Goal: Transaction & Acquisition: Purchase product/service

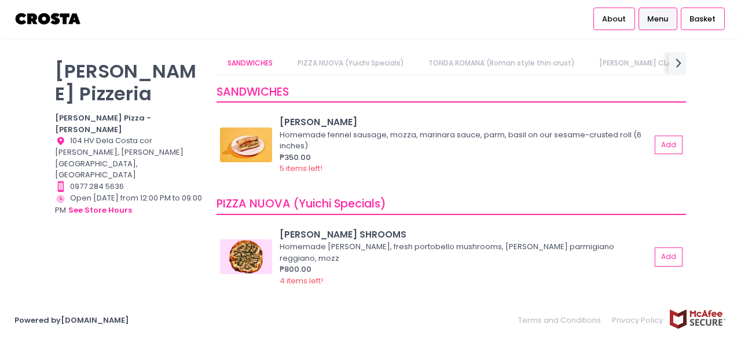
click at [345, 62] on link "PIZZA NUOVA (Yuichi Specials)" at bounding box center [350, 63] width 129 height 22
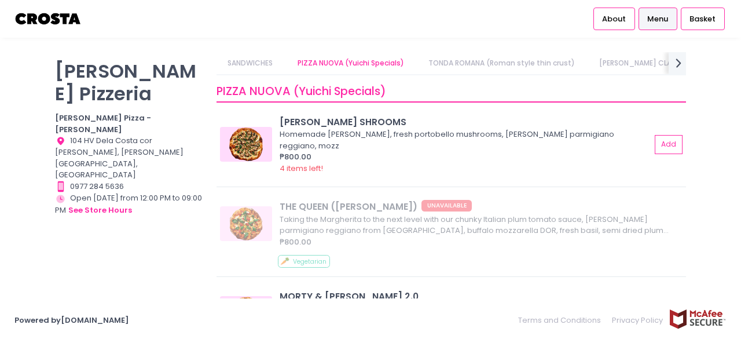
click at [461, 63] on link "TONDA ROMANA (Roman style thin crust)" at bounding box center [501, 63] width 169 height 22
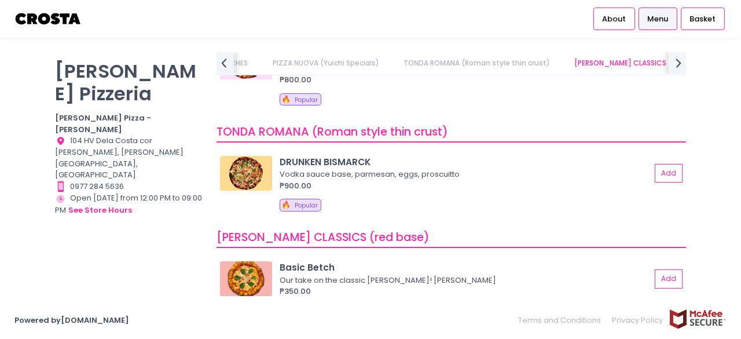
scroll to position [392, 0]
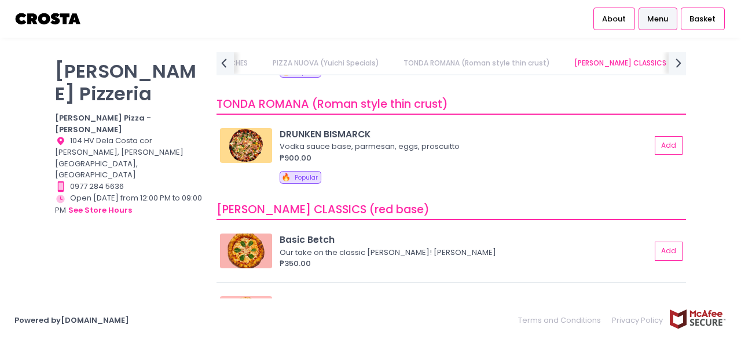
click at [645, 60] on link "[PERSON_NAME] CLASSICS (red base)" at bounding box center [640, 63] width 155 height 22
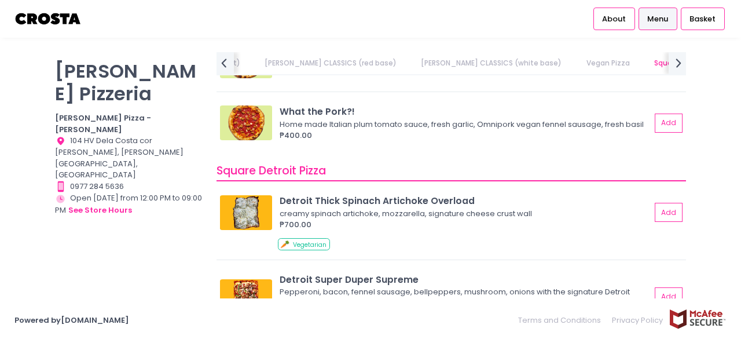
scroll to position [1308, 0]
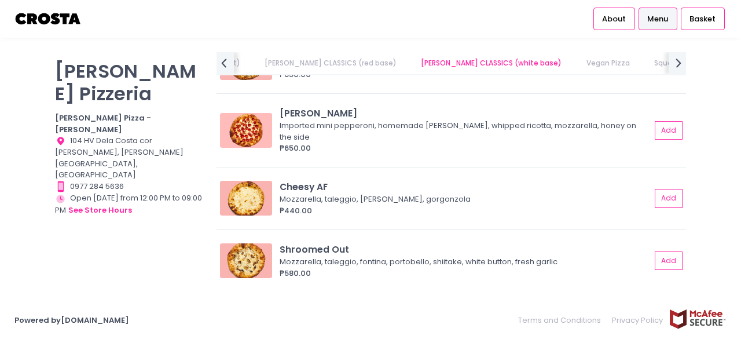
click at [642, 65] on link "Square Detroit Pizza" at bounding box center [689, 63] width 95 height 22
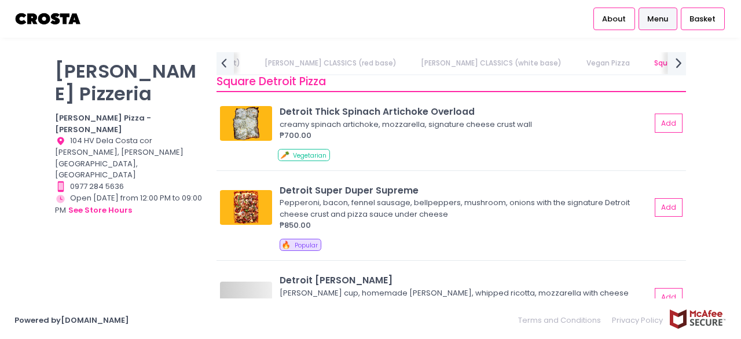
scroll to position [1336, 0]
click at [670, 61] on div "next Created with Sketch." at bounding box center [677, 63] width 19 height 24
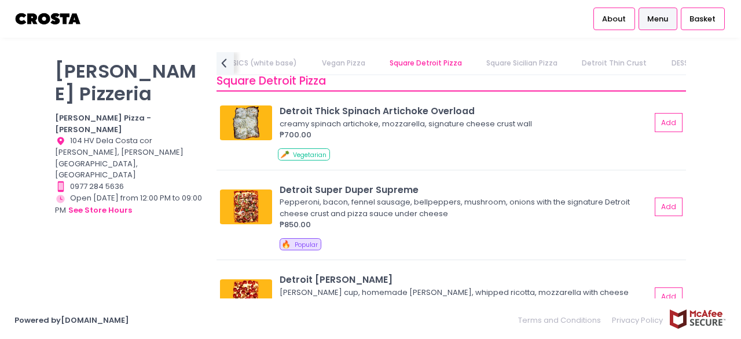
scroll to position [0, 674]
click at [416, 60] on link "Square Sicilian Pizza" at bounding box center [463, 63] width 94 height 22
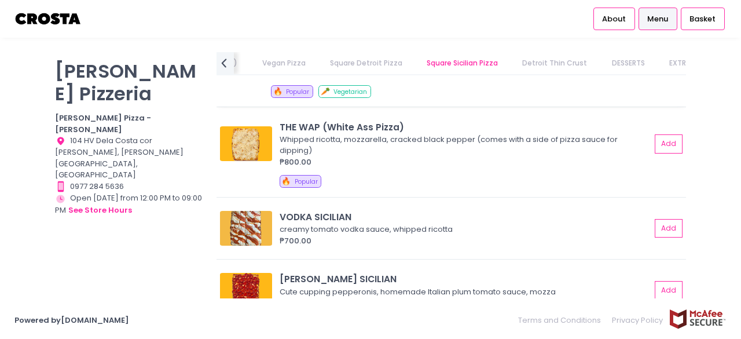
scroll to position [1809, 0]
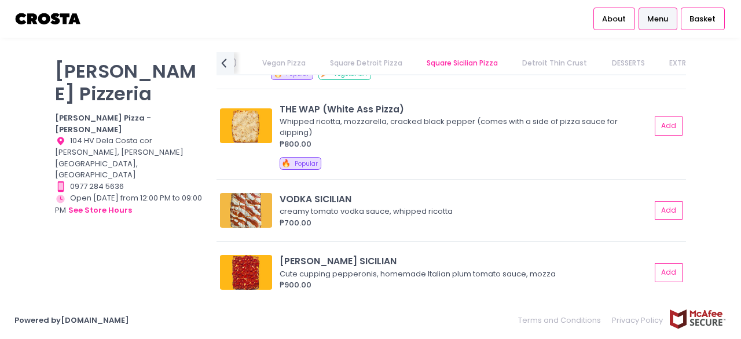
click at [511, 65] on link "Detroit Thin Crust" at bounding box center [554, 63] width 87 height 22
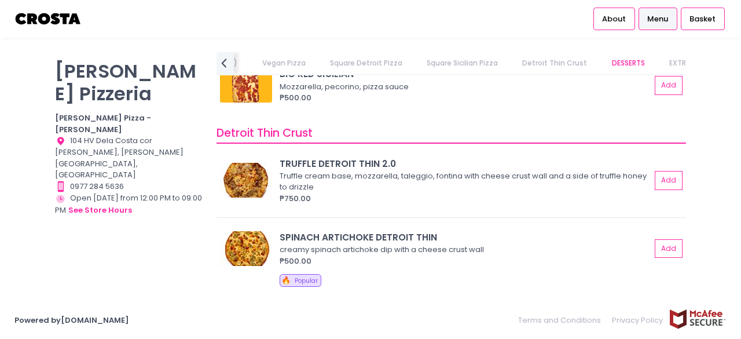
scroll to position [2113, 0]
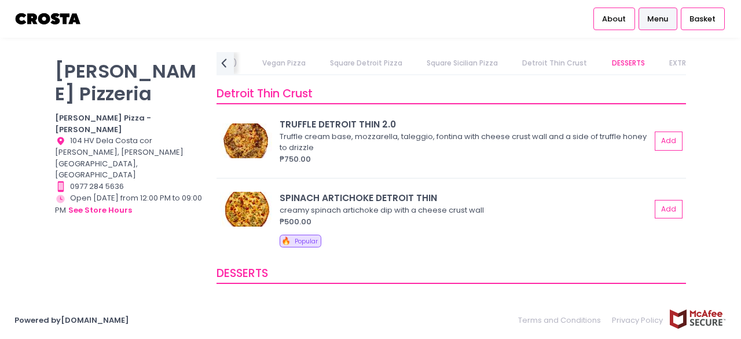
click at [658, 65] on link "EXTRAS" at bounding box center [682, 63] width 48 height 22
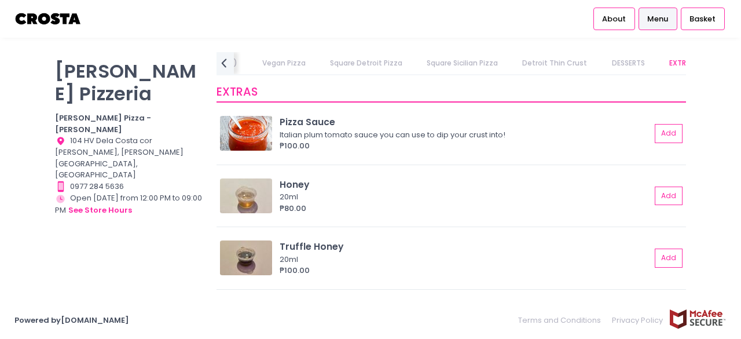
click at [708, 61] on link "DRINKS" at bounding box center [731, 63] width 46 height 22
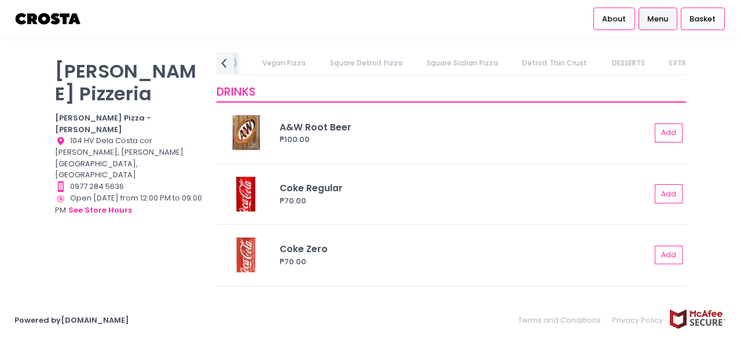
click at [318, 58] on link "Square Detroit Pizza" at bounding box center [365, 63] width 95 height 22
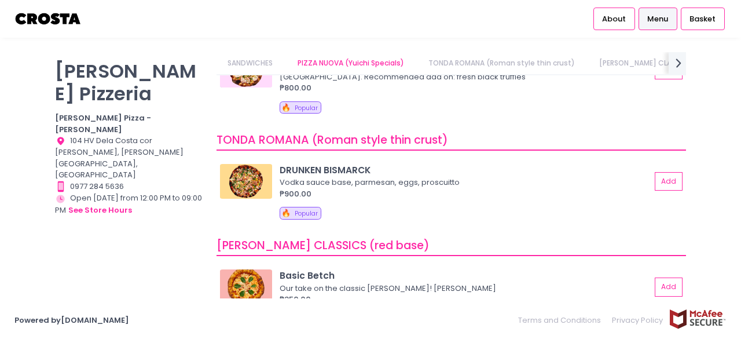
scroll to position [0, 0]
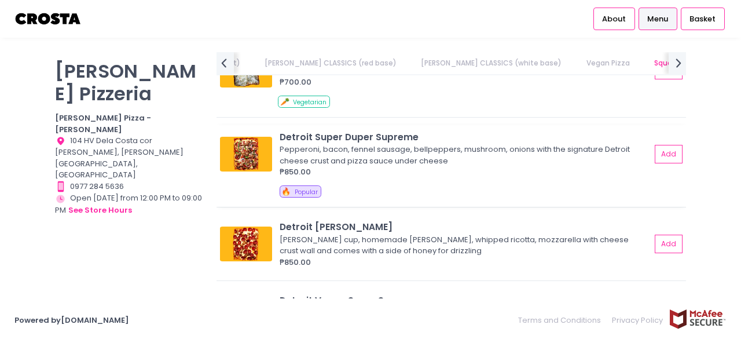
click at [255, 155] on img at bounding box center [246, 154] width 52 height 35
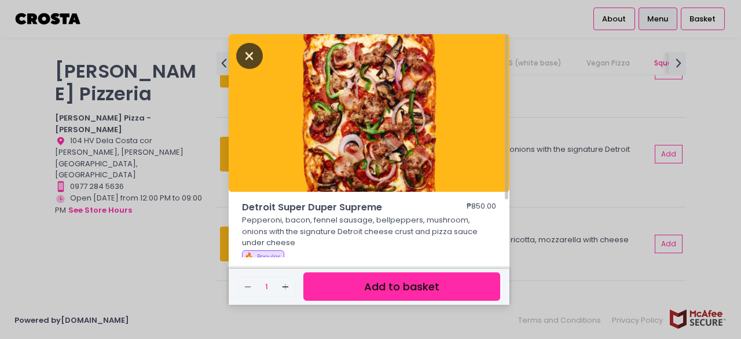
click at [249, 47] on icon "Close" at bounding box center [249, 56] width 27 height 26
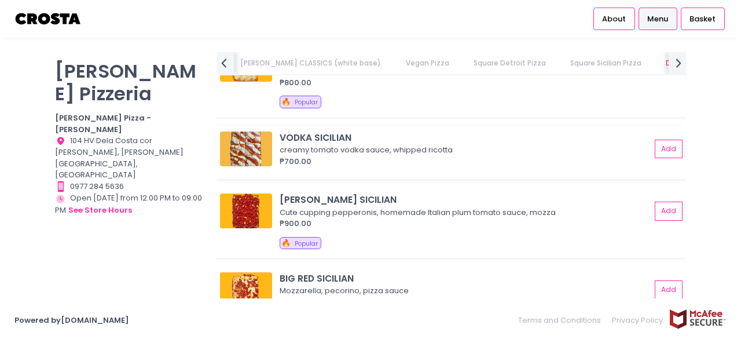
scroll to position [1910, 0]
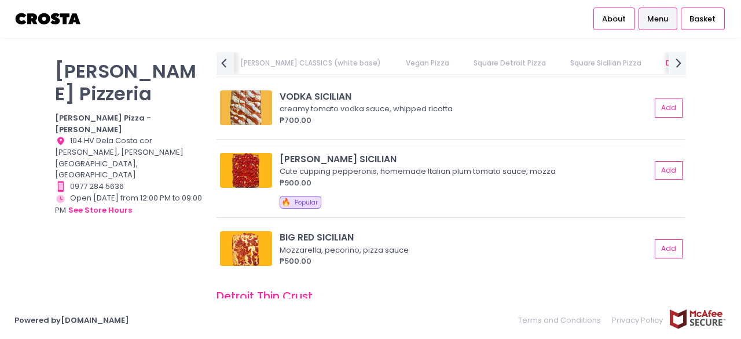
click at [440, 177] on div "₱900.00" at bounding box center [465, 183] width 371 height 12
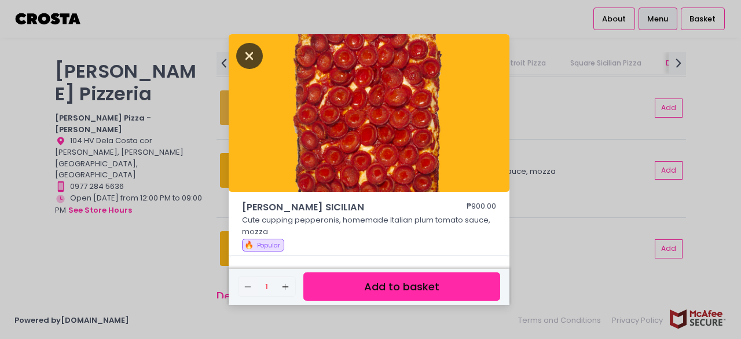
click at [246, 60] on icon "Close" at bounding box center [249, 56] width 27 height 26
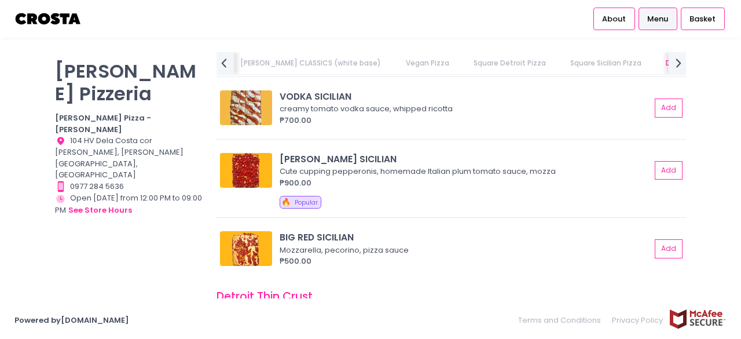
click at [161, 135] on div "Location Created with Sketch. 104 HV Dela Costa cor [PERSON_NAME], [PERSON_NAME…" at bounding box center [128, 158] width 147 height 46
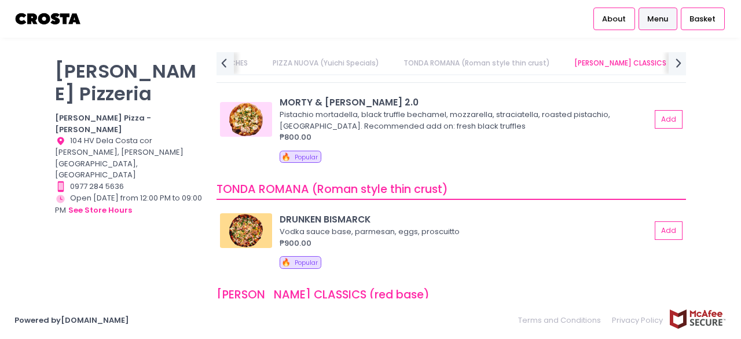
scroll to position [289, 0]
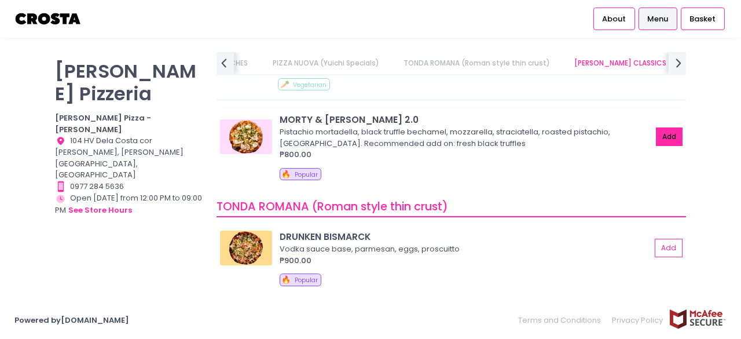
click at [663, 130] on button "Add" at bounding box center [669, 136] width 27 height 19
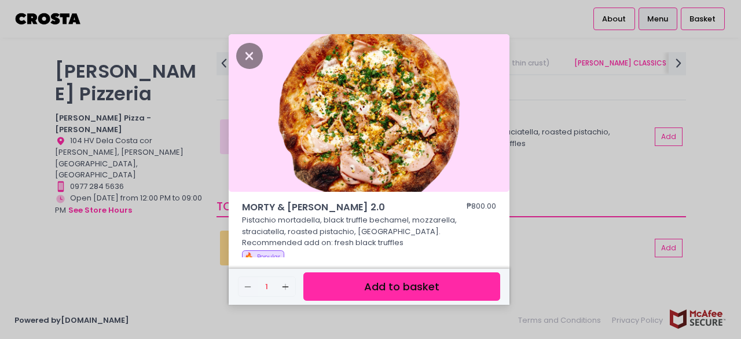
click at [376, 280] on button "Add to basket" at bounding box center [401, 286] width 197 height 28
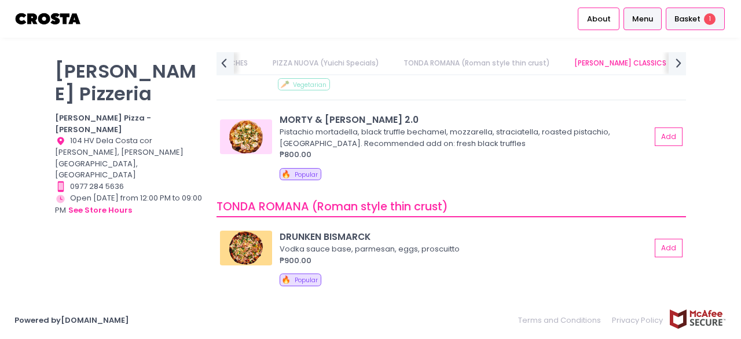
click at [692, 23] on span "Basket" at bounding box center [687, 19] width 26 height 12
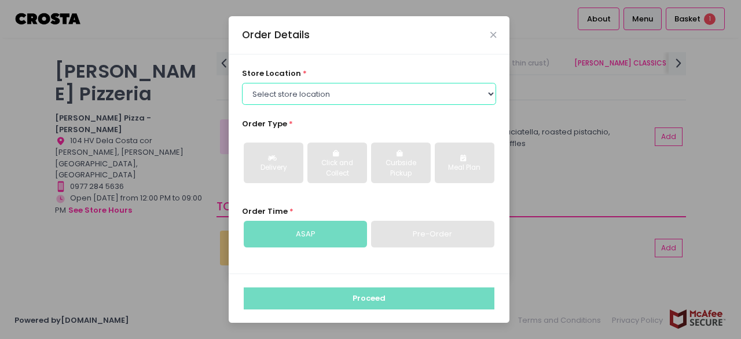
click at [398, 90] on select "Select store location Crosta Pizza - Salcedo Crosta Pizza - San Juan" at bounding box center [369, 94] width 255 height 22
select select "5fabb2e53664a8677beaeb89"
click at [242, 83] on select "Select store location Crosta Pizza - Salcedo Crosta Pizza - San Juan" at bounding box center [369, 94] width 255 height 22
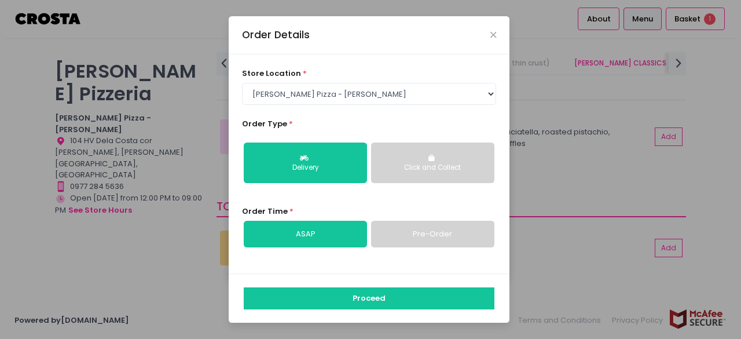
click at [451, 172] on div "Click and Collect" at bounding box center [432, 168] width 107 height 10
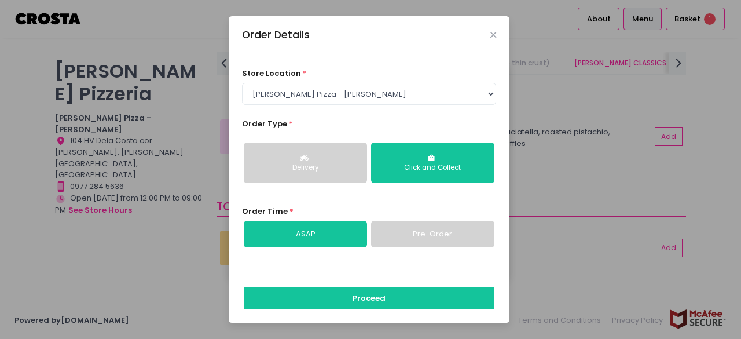
click at [471, 229] on link "Pre-Order" at bounding box center [432, 234] width 123 height 27
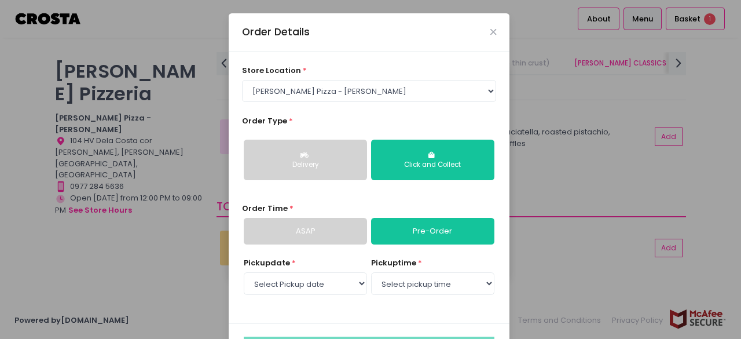
scroll to position [45, 0]
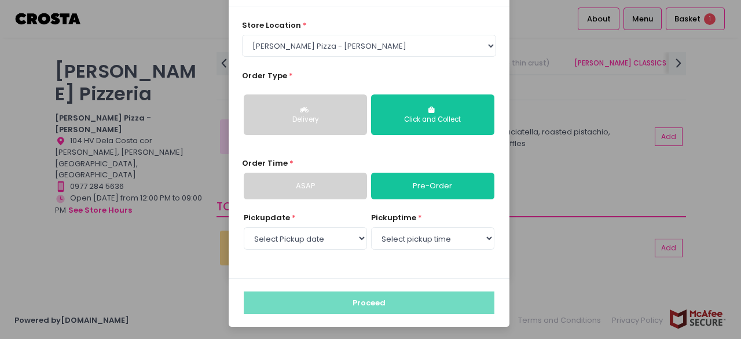
click at [315, 226] on div "Pickup date * Select Pickup date Tuesday, Sep 2nd Wednesday, Sep 3rd Thursday, …" at bounding box center [305, 231] width 123 height 39
click at [320, 234] on select "Select Pickup date Tuesday, Sep 2nd Wednesday, Sep 3rd Thursday, Sep 4th" at bounding box center [305, 238] width 123 height 22
select select "2025-09-03"
click at [244, 227] on select "Select Pickup date Tuesday, Sep 2nd Wednesday, Sep 3rd Thursday, Sep 4th" at bounding box center [305, 238] width 123 height 22
click at [418, 245] on select "Select pickup time 12:00 PM - 12:30 PM 12:30 PM - 01:00 PM 01:00 PM - 01:30 PM …" at bounding box center [432, 238] width 123 height 22
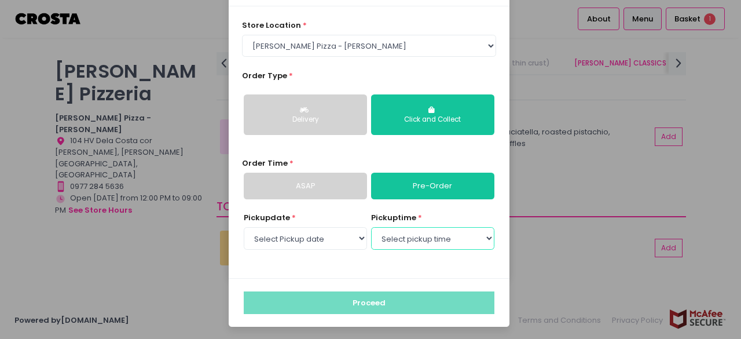
select select "20:00"
click at [371, 227] on select "Select pickup time 12:00 PM - 12:30 PM 12:30 PM - 01:00 PM 01:00 PM - 01:30 PM …" at bounding box center [432, 238] width 123 height 22
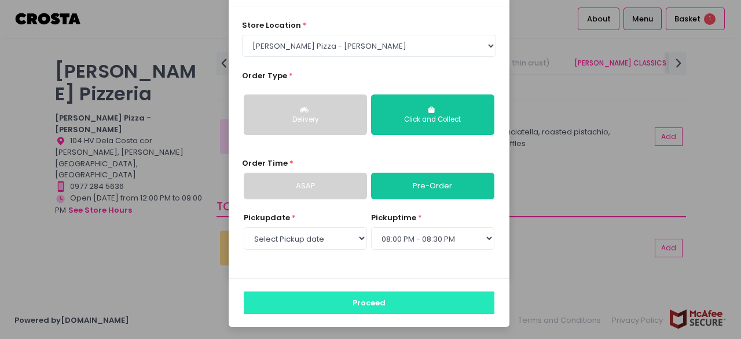
click at [402, 306] on button "Proceed" at bounding box center [369, 302] width 251 height 22
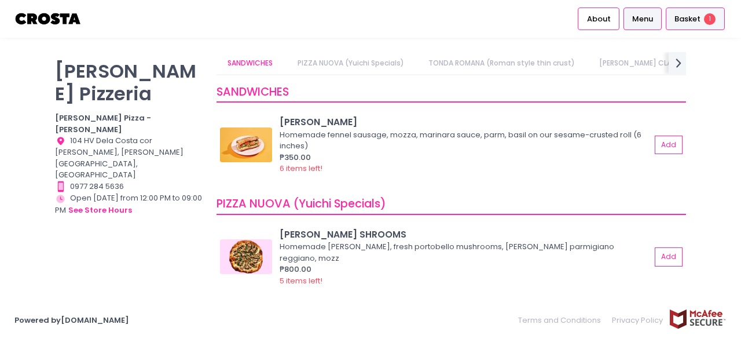
click at [690, 20] on span "Basket" at bounding box center [687, 19] width 26 height 12
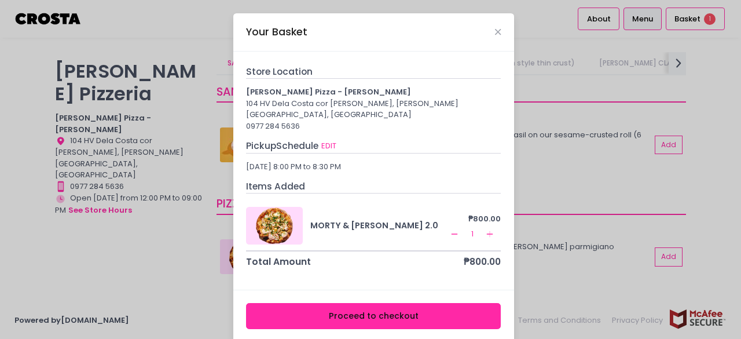
scroll to position [3, 0]
